Goal: Information Seeking & Learning: Find specific fact

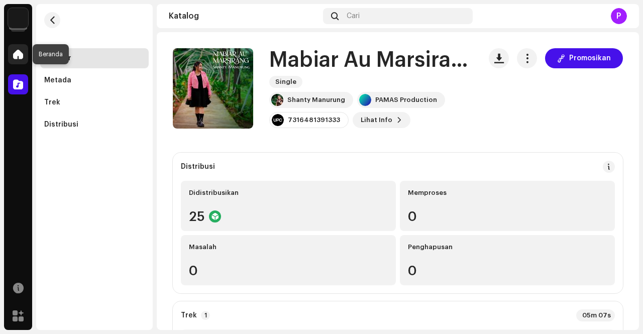
click at [11, 56] on div at bounding box center [18, 54] width 20 height 20
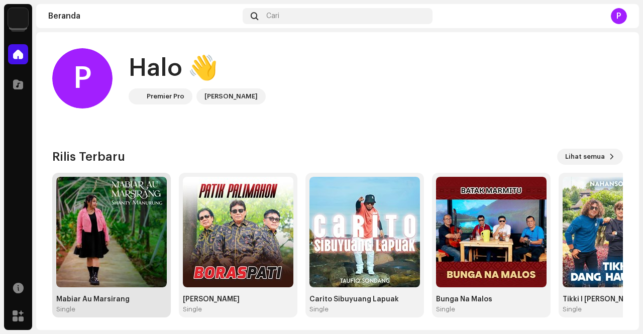
click at [133, 213] on img at bounding box center [111, 232] width 110 height 110
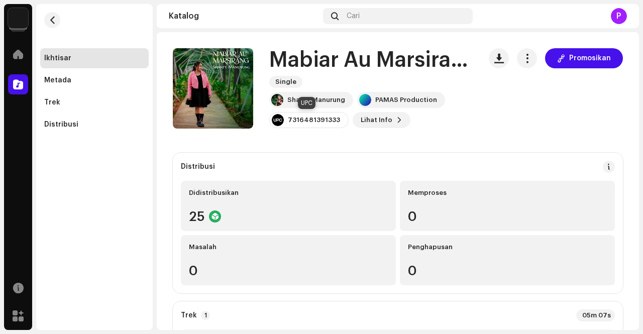
click at [338, 118] on div "7316481391333" at bounding box center [308, 120] width 79 height 16
click at [330, 119] on div "7316481391333" at bounding box center [314, 120] width 52 height 8
click at [335, 119] on div "7316481391333" at bounding box center [314, 120] width 52 height 8
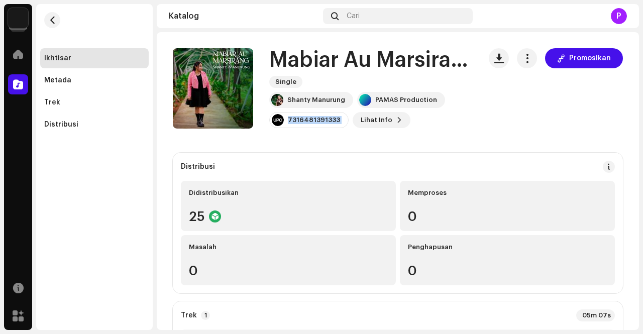
drag, startPoint x: 335, startPoint y: 119, endPoint x: 297, endPoint y: 121, distance: 38.2
click at [297, 121] on div "7316481391333" at bounding box center [314, 120] width 52 height 8
copy re-o-release-hero "7316481391333 Lihat Info Promosikan Promosikan"
click at [97, 111] on div "Trek" at bounding box center [94, 102] width 108 height 20
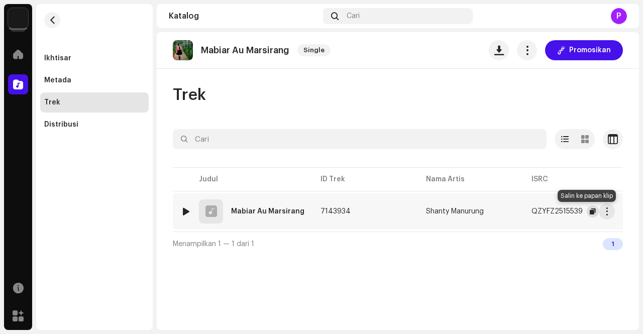
click at [591, 208] on button "button" at bounding box center [592, 211] width 12 height 12
